Goal: Information Seeking & Learning: Learn about a topic

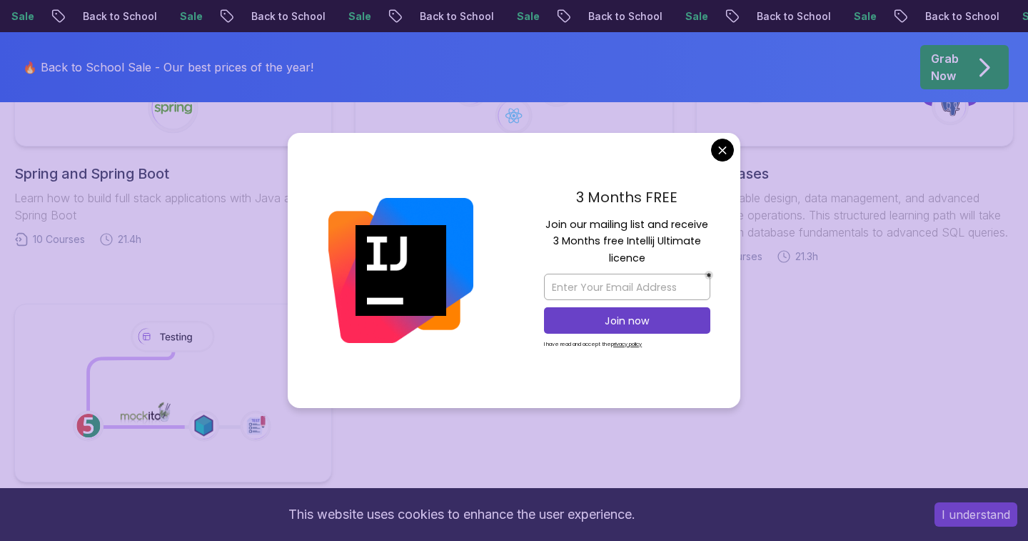
scroll to position [856, 0]
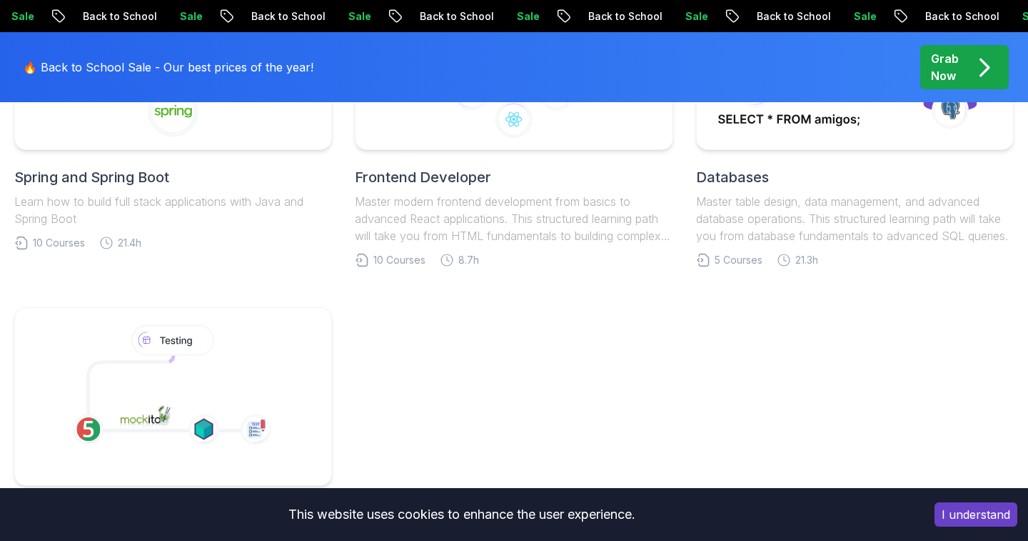
click at [733, 151] on body "Sale Back to School Sale Back to School Sale Back to School Sale Back to School…" at bounding box center [514, 256] width 1028 height 2224
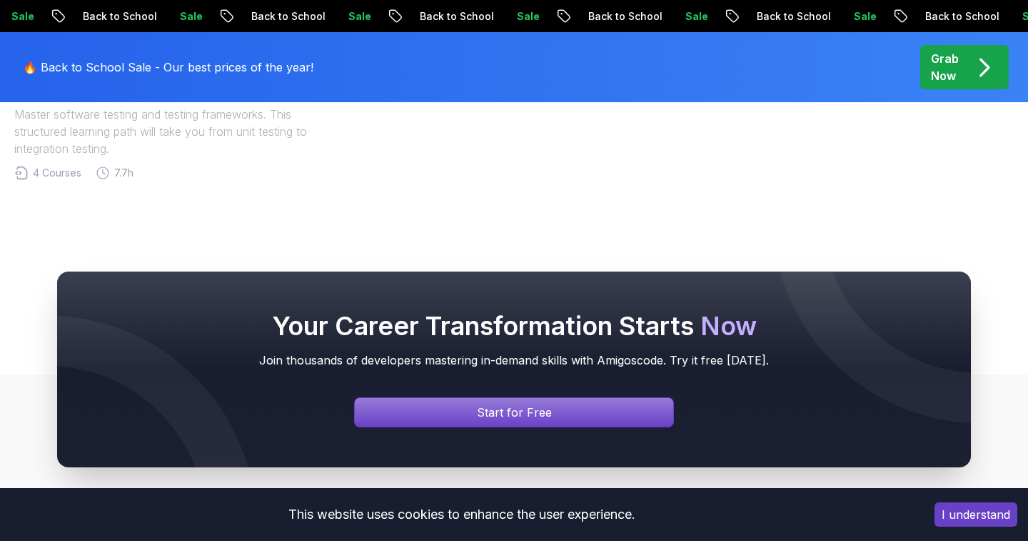
scroll to position [1283, 0]
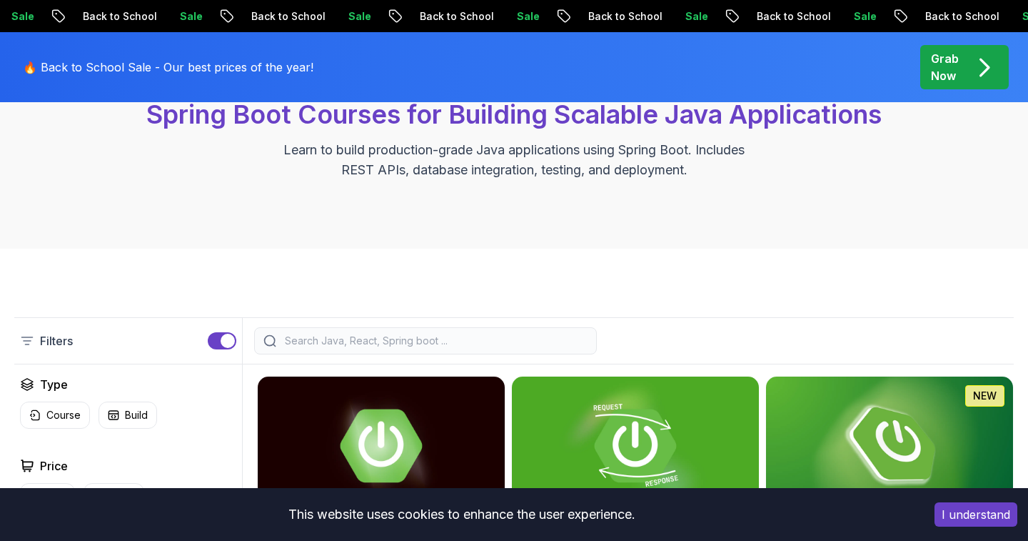
scroll to position [298, 0]
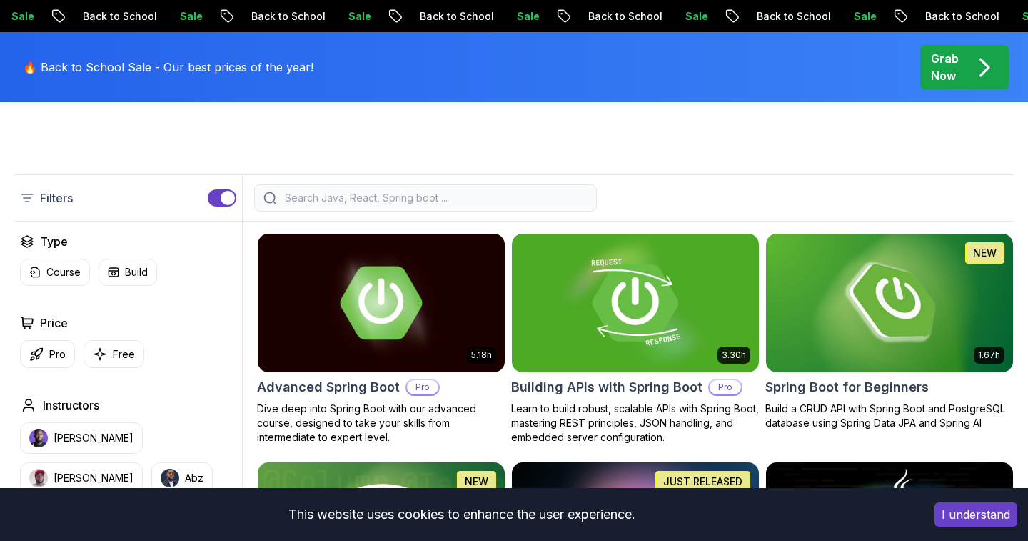
click at [604, 281] on img at bounding box center [635, 302] width 259 height 145
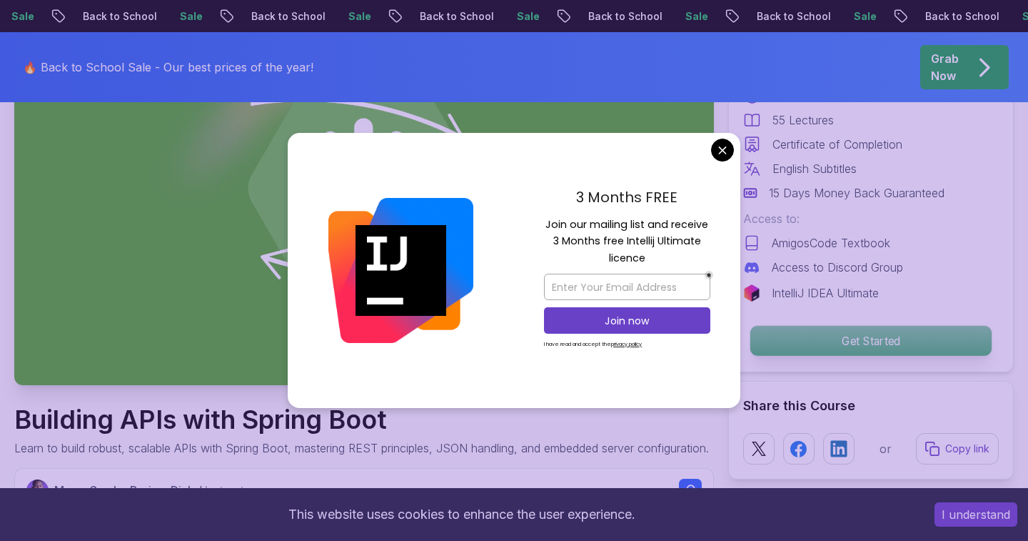
click at [802, 340] on p "Get Started" at bounding box center [871, 341] width 241 height 30
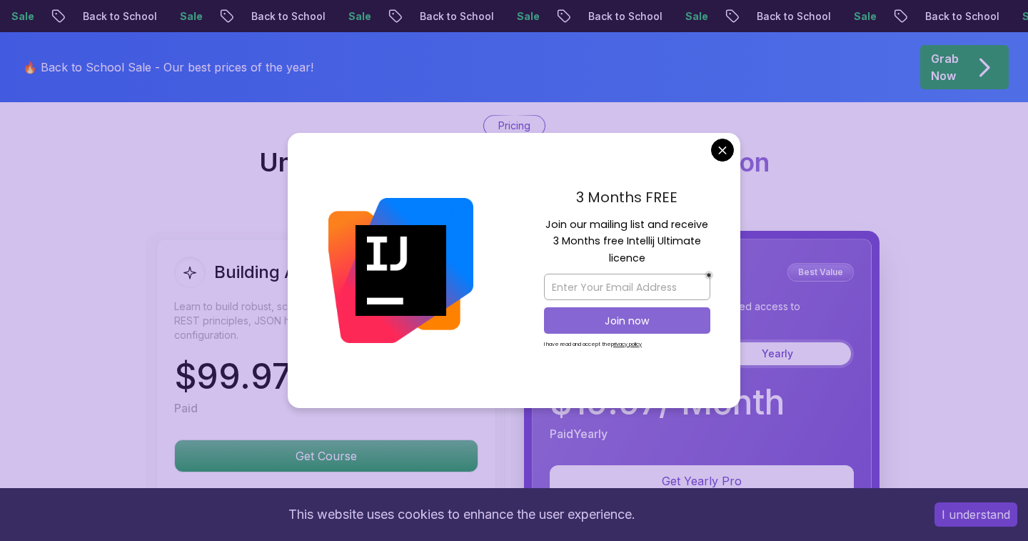
scroll to position [3306, 0]
click at [724, 142] on body "Sale Back to School Sale Back to School Sale Back to School Sale Back to School…" at bounding box center [514, 50] width 1028 height 6713
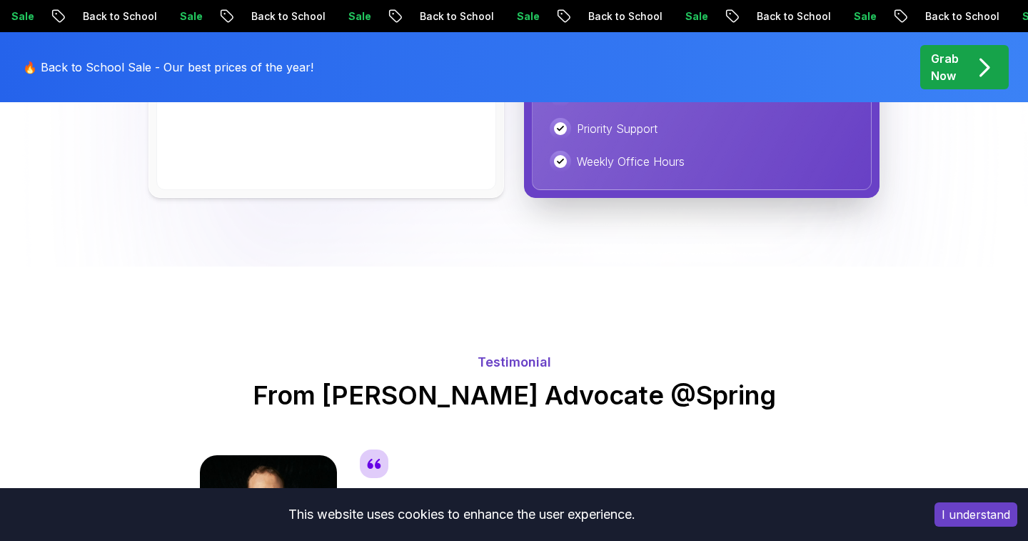
scroll to position [4067, 0]
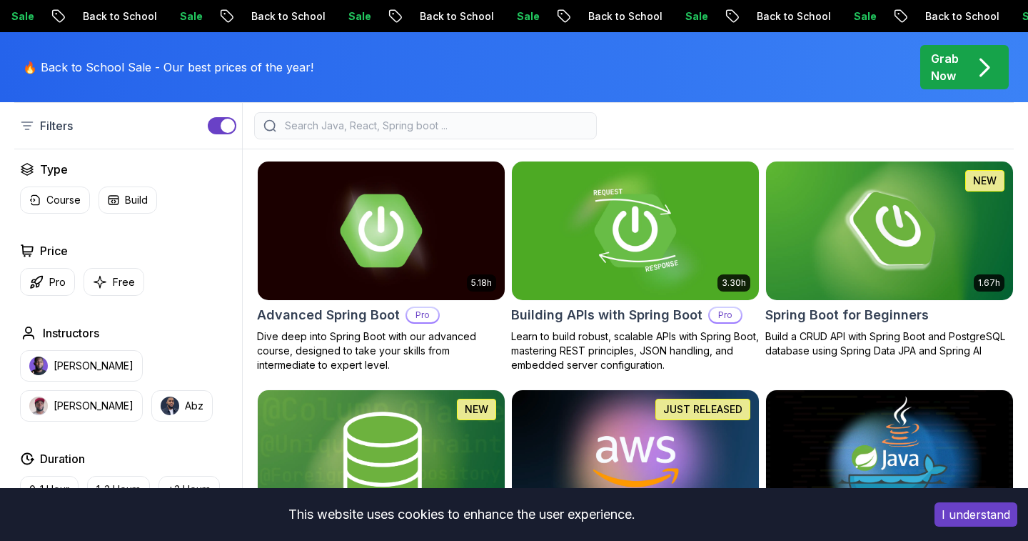
scroll to position [338, 0]
